Goal: Find specific page/section: Find specific page/section

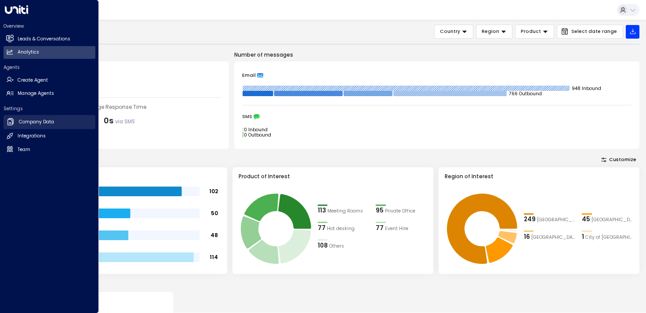
click at [28, 122] on h2 "Company Data" at bounding box center [36, 122] width 35 height 7
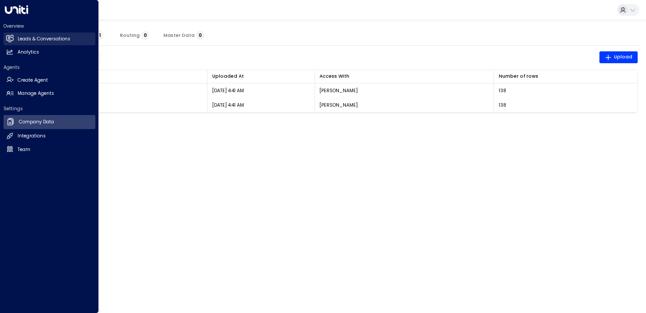
click at [33, 39] on h2 "Leads & Conversations" at bounding box center [44, 39] width 53 height 7
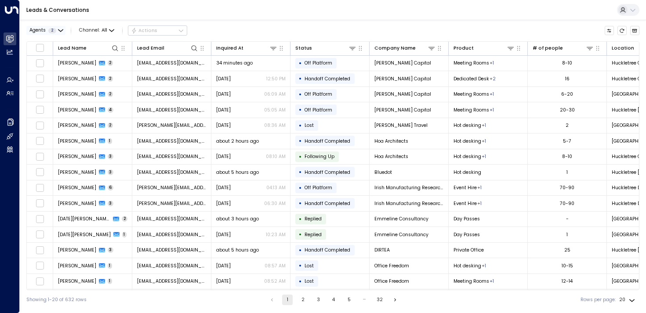
click at [50, 33] on span "2" at bounding box center [52, 30] width 8 height 5
click at [109, 71] on button "Apply" at bounding box center [113, 70] width 19 height 9
